Goal: Obtain resource: Download file/media

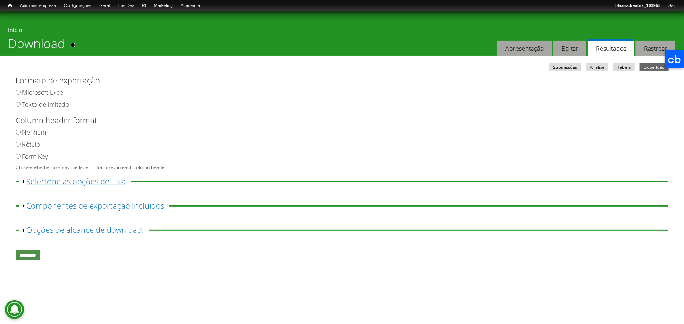
click at [82, 184] on link "Exibir Selecione as opções de lista" at bounding box center [76, 181] width 100 height 11
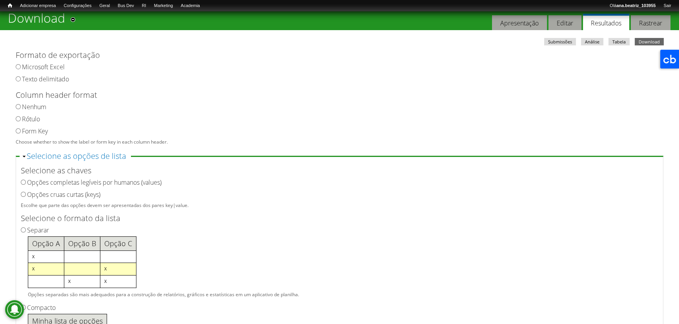
scroll to position [114, 0]
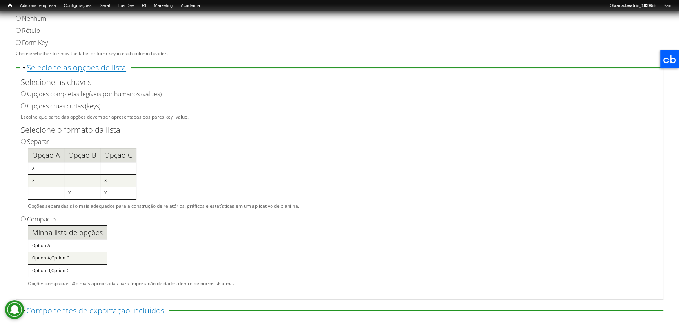
click at [67, 69] on link "Ocultar Selecione as opções de lista" at bounding box center [77, 67] width 100 height 11
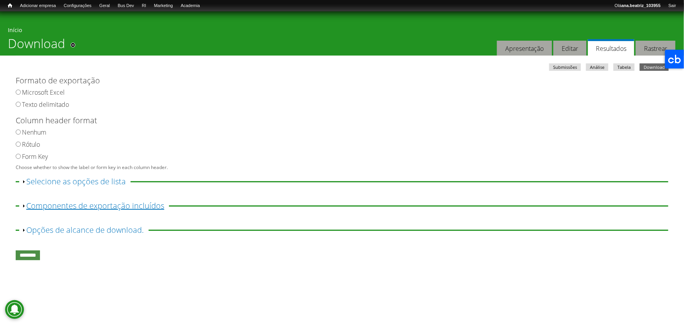
click at [72, 207] on link "Exibir Componentes de exportação incluídos" at bounding box center [95, 206] width 138 height 11
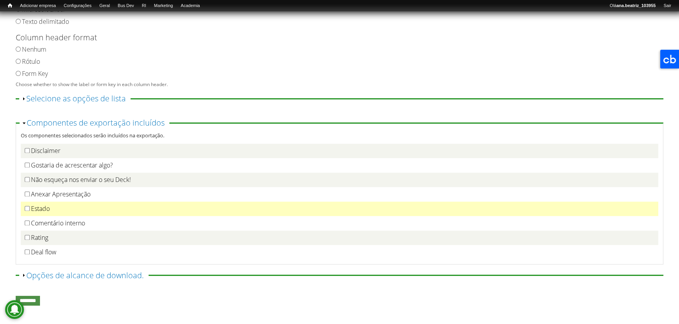
scroll to position [1528, 0]
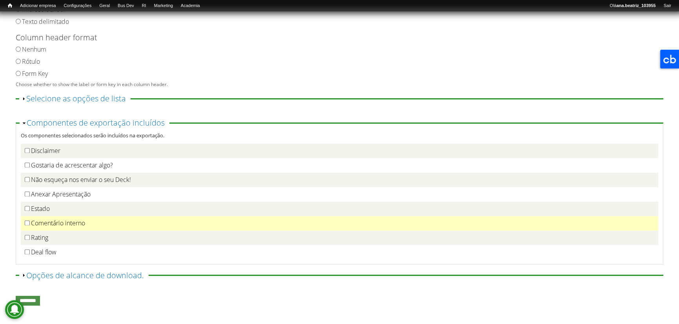
click at [68, 225] on label "Comentário interno" at bounding box center [58, 223] width 54 height 9
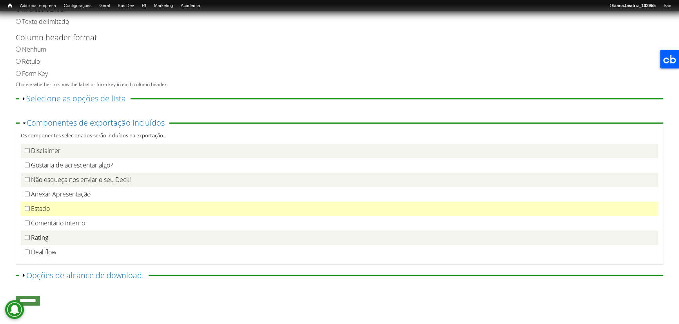
click at [73, 206] on div "Estado" at bounding box center [339, 209] width 629 height 8
click at [49, 210] on label "Estado" at bounding box center [40, 209] width 19 height 9
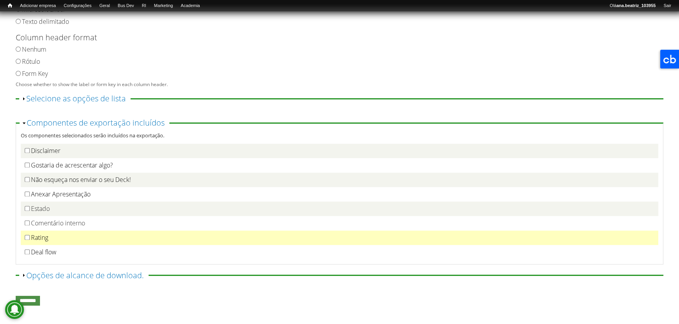
click at [47, 235] on label "Rating" at bounding box center [39, 238] width 17 height 9
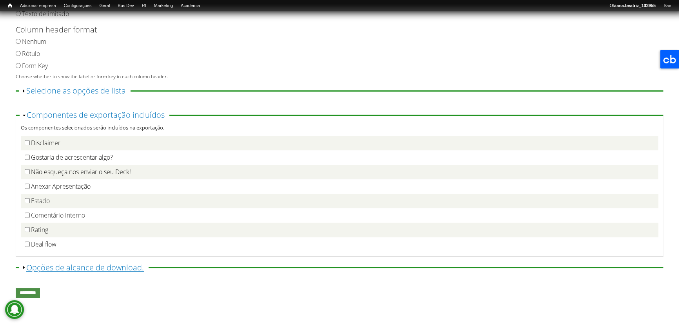
click at [70, 266] on link "Exibir Opções de alcance de download." at bounding box center [85, 268] width 118 height 11
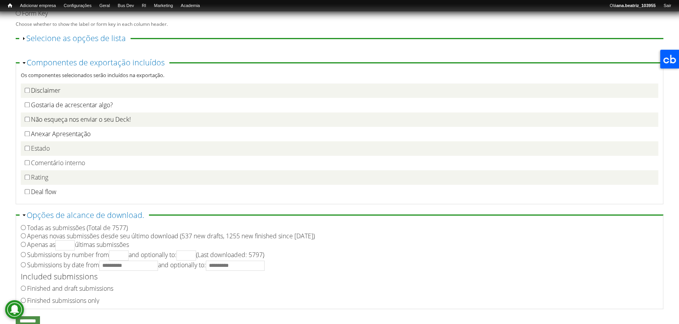
scroll to position [174, 0]
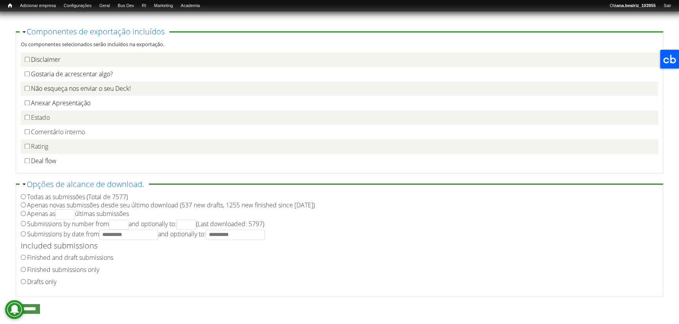
click at [58, 274] on label "Finished submissions only" at bounding box center [63, 270] width 72 height 9
click at [60, 245] on label "Included submissions" at bounding box center [333, 246] width 624 height 12
click at [59, 237] on label "Submissions by date from and optionally to:" at bounding box center [145, 234] width 237 height 9
click at [109, 245] on label "Included submissions" at bounding box center [333, 246] width 624 height 12
click at [109, 238] on input "Submissions by date from and optionally to:" at bounding box center [128, 235] width 59 height 10
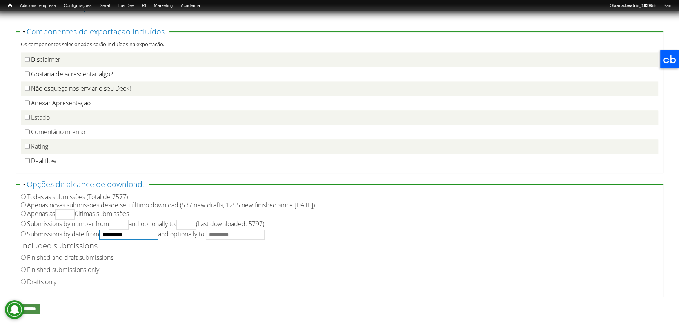
type input "**********"
drag, startPoint x: 252, startPoint y: 239, endPoint x: 260, endPoint y: 243, distance: 8.9
click at [252, 239] on input "**********" at bounding box center [235, 235] width 59 height 10
type input "**********"
click at [437, 252] on label "Included submissions" at bounding box center [333, 246] width 624 height 12
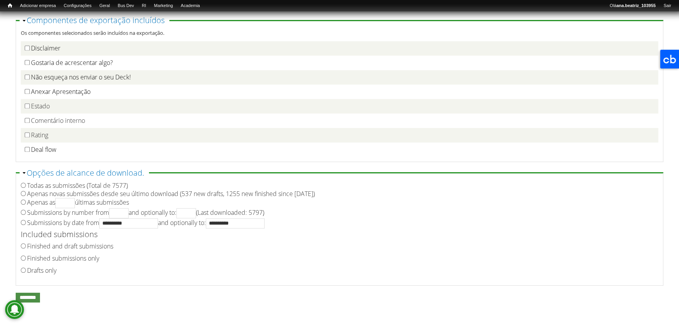
scroll to position [196, 0]
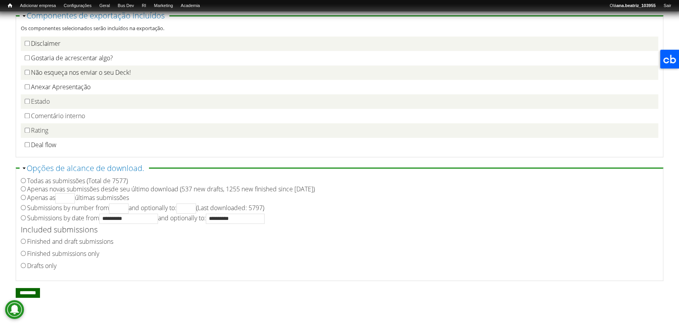
click at [40, 288] on input "********" at bounding box center [28, 293] width 24 height 10
